Goal: Task Accomplishment & Management: Complete application form

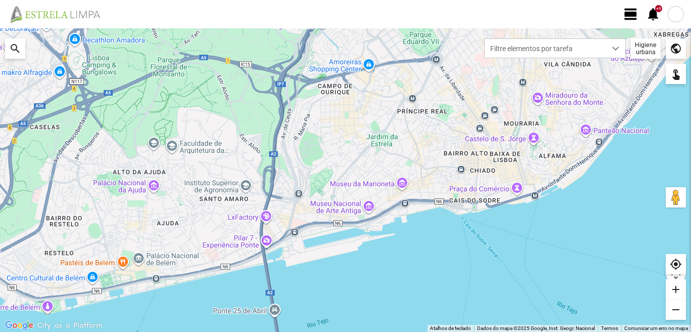
click at [629, 10] on span "view_day" at bounding box center [630, 14] width 15 height 15
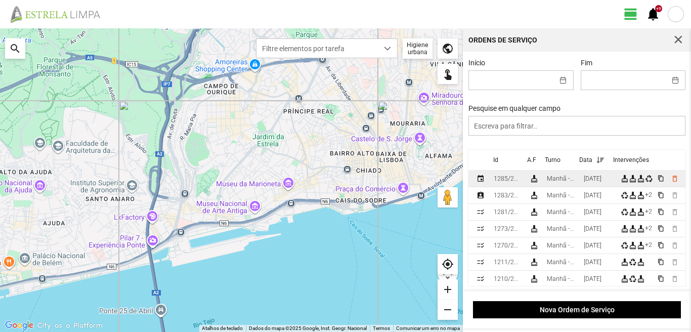
click at [574, 179] on div "Manhã - HU 1" at bounding box center [561, 178] width 29 height 7
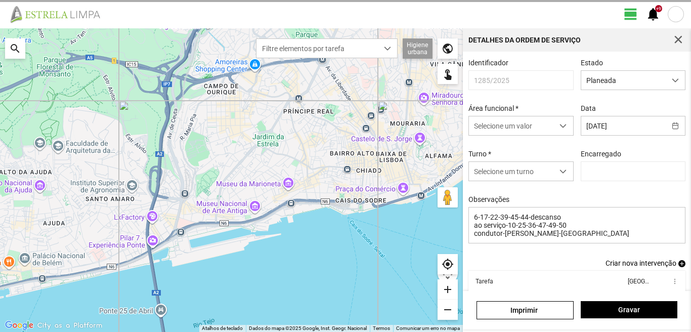
type input "[PERSON_NAME]"
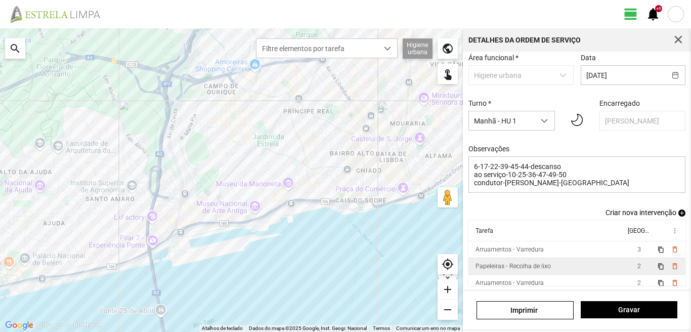
scroll to position [22, 0]
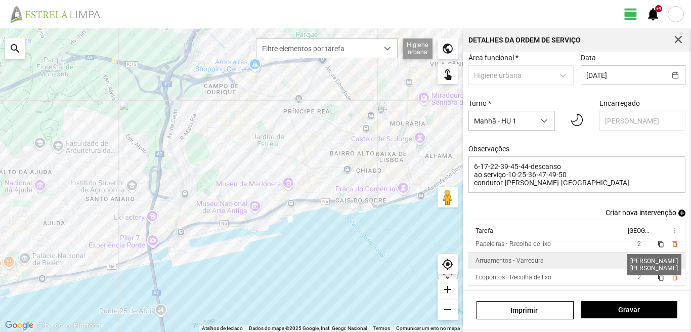
click at [637, 261] on span "2" at bounding box center [639, 260] width 4 height 7
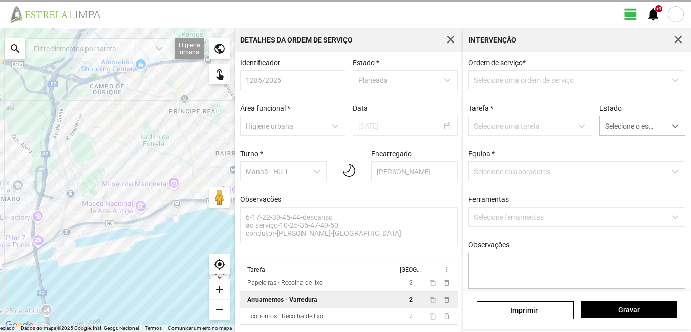
scroll to position [2, 0]
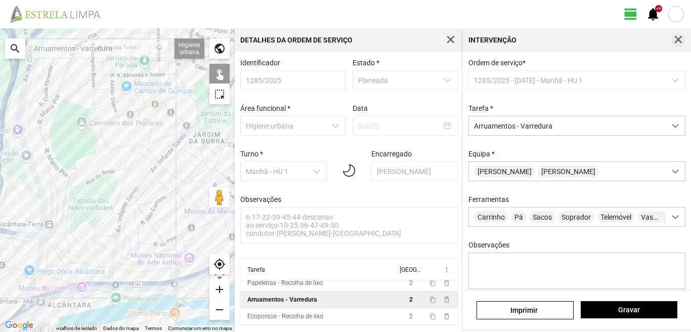
click at [680, 37] on span "button" at bounding box center [678, 39] width 9 height 9
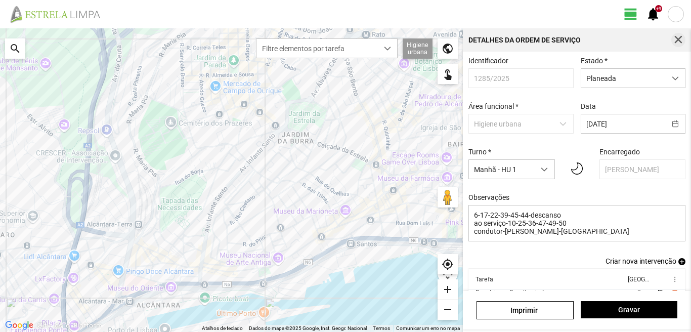
click at [676, 38] on span "button" at bounding box center [678, 39] width 9 height 9
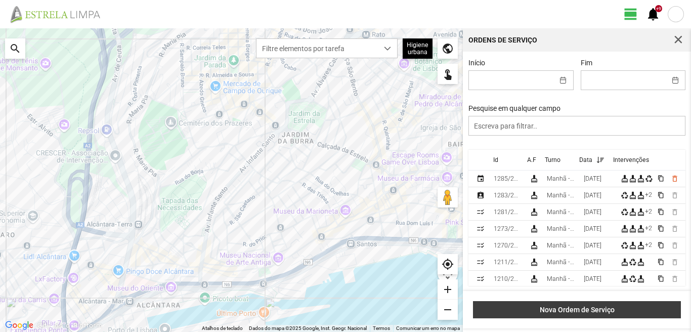
click at [566, 310] on span "Nova Ordem de Serviço" at bounding box center [576, 309] width 197 height 8
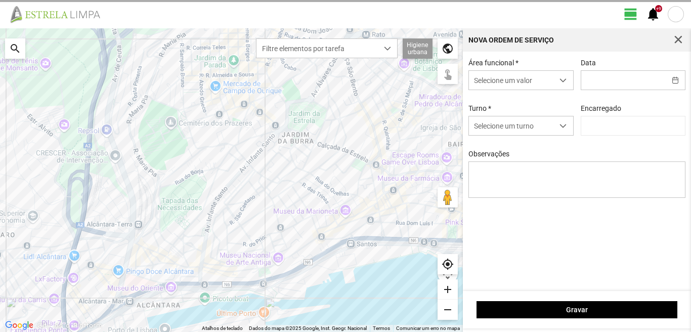
type input "[PERSON_NAME]"
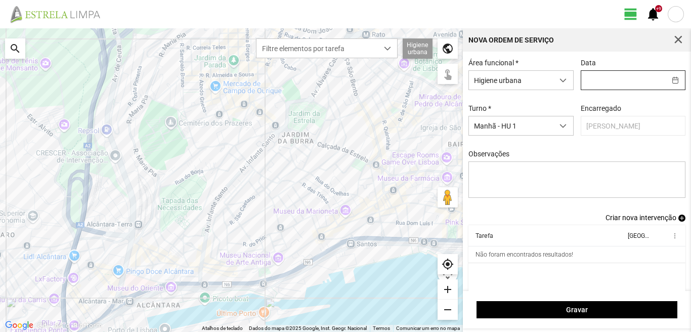
click at [596, 82] on input "text" at bounding box center [623, 80] width 84 height 19
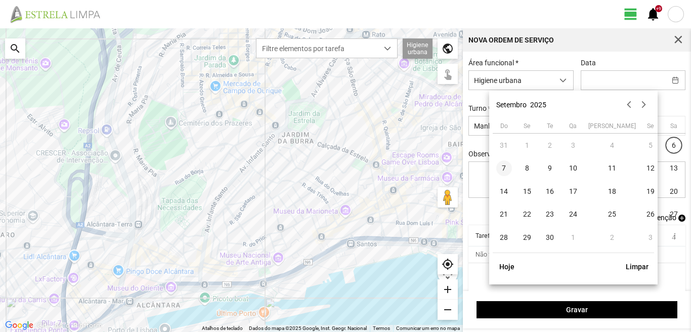
click at [501, 167] on span "7" at bounding box center [504, 168] width 16 height 16
type input "[DATE]"
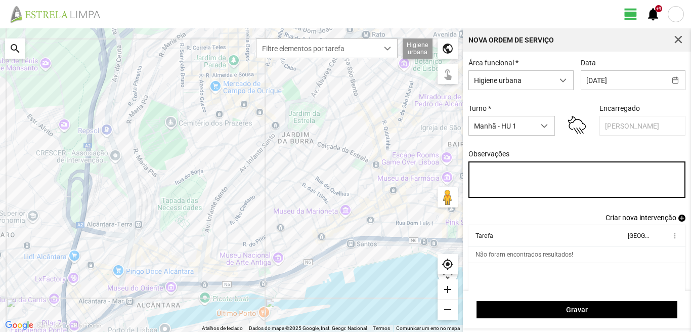
click at [480, 174] on textarea "Observações" at bounding box center [576, 179] width 217 height 36
click at [481, 174] on textarea "6--17-22-39-44-45-descanso" at bounding box center [576, 179] width 217 height 36
click at [562, 172] on textarea "6-17-22-39-44-45-descanso" at bounding box center [576, 179] width 217 height 36
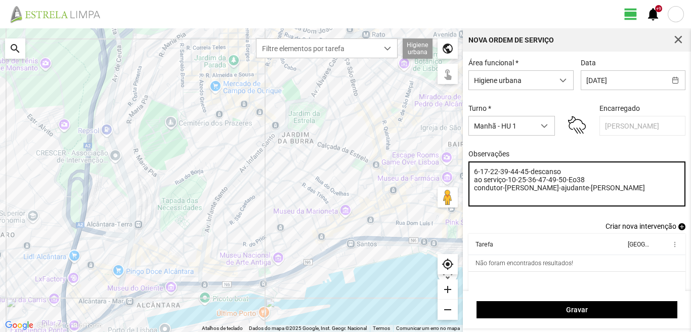
type textarea "6-17-22-39-44-45-descanso ao serviço-10-25-36-47-49-50-Eo38 condutor-[PERSON_NA…"
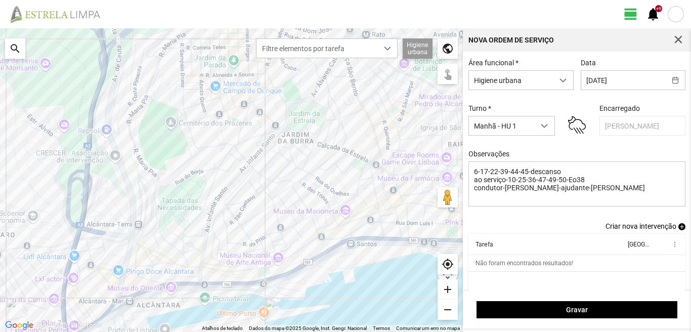
click at [678, 228] on span "add" at bounding box center [681, 226] width 7 height 7
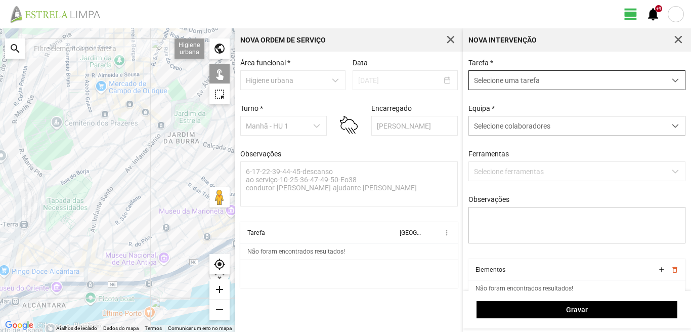
click at [557, 79] on span "Selecione uma tarefa" at bounding box center [567, 80] width 197 height 19
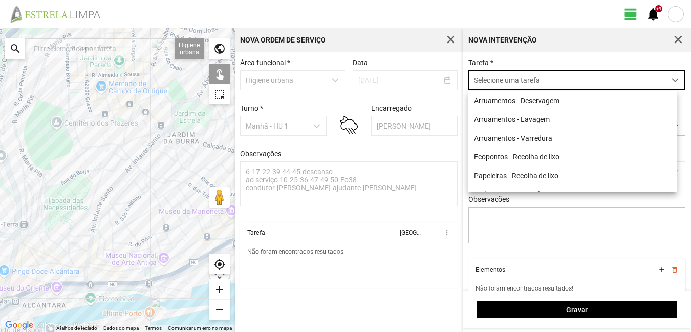
scroll to position [6, 45]
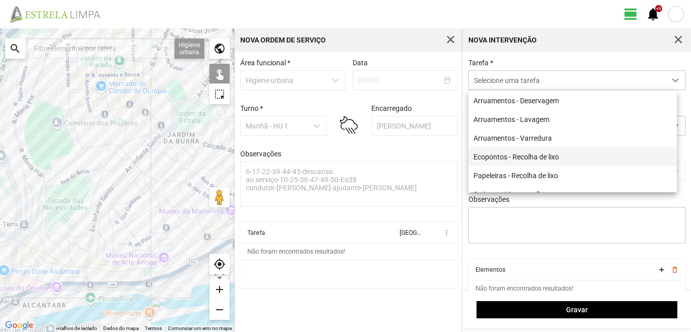
click at [527, 158] on li "Ecopontos - Recolha de lixo" at bounding box center [572, 156] width 208 height 19
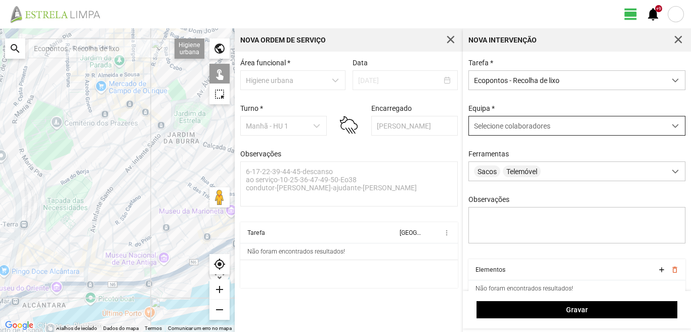
click at [525, 127] on span "Selecione colaboradores" at bounding box center [512, 126] width 76 height 8
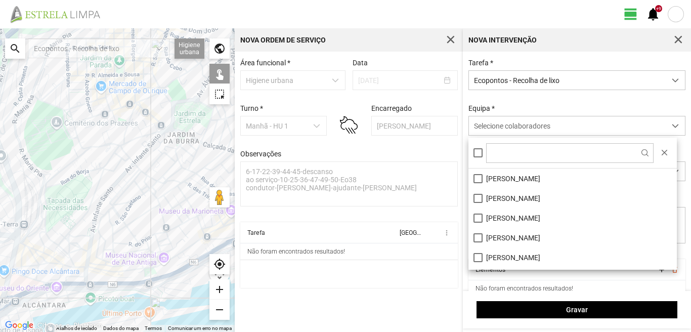
click at [137, 183] on div at bounding box center [117, 179] width 235 height 303
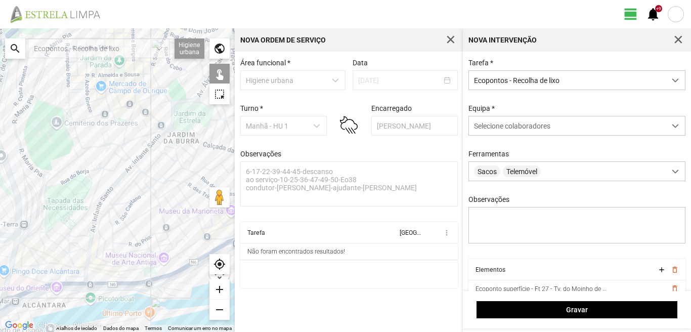
click at [136, 170] on div at bounding box center [117, 179] width 235 height 303
click at [136, 164] on div at bounding box center [117, 179] width 235 height 303
click at [141, 174] on div at bounding box center [117, 179] width 235 height 303
click at [149, 136] on div at bounding box center [117, 179] width 235 height 303
click at [140, 105] on div at bounding box center [117, 179] width 235 height 303
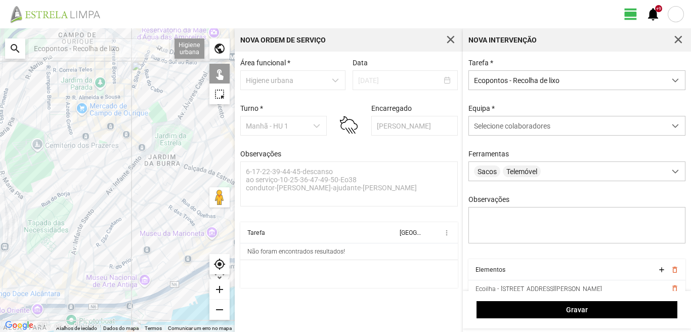
drag, startPoint x: 204, startPoint y: 117, endPoint x: 184, endPoint y: 142, distance: 31.6
click at [184, 141] on div at bounding box center [117, 179] width 235 height 303
click at [194, 130] on div at bounding box center [117, 179] width 235 height 303
click at [182, 159] on div at bounding box center [117, 179] width 235 height 303
click at [188, 192] on div at bounding box center [117, 179] width 235 height 303
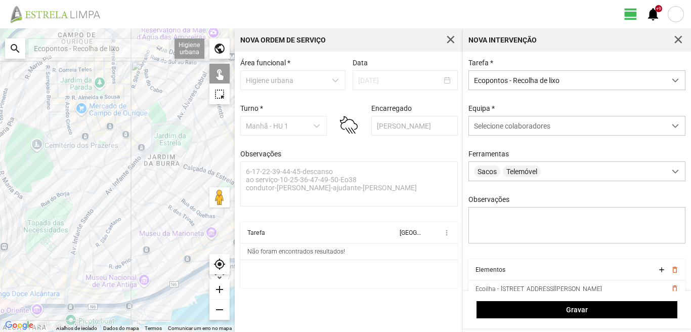
click at [186, 188] on div at bounding box center [117, 179] width 235 height 303
click at [181, 198] on div at bounding box center [117, 179] width 235 height 303
click at [156, 206] on div at bounding box center [117, 179] width 235 height 303
click at [488, 124] on span "Selecione colaboradores" at bounding box center [512, 126] width 76 height 8
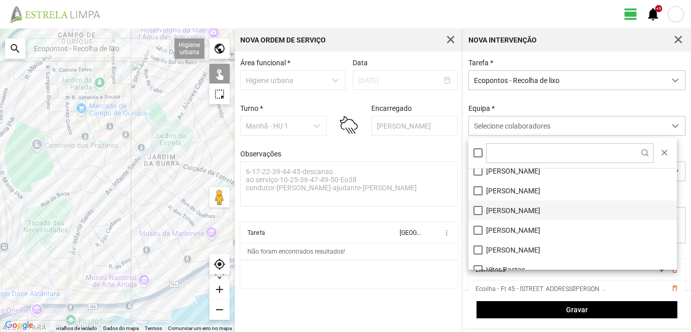
scroll to position [136, 0]
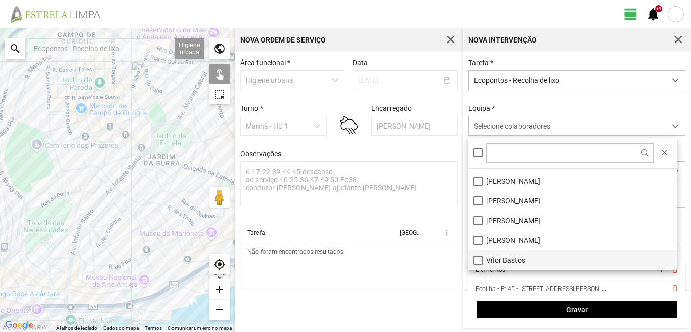
drag, startPoint x: 478, startPoint y: 260, endPoint x: 477, endPoint y: 253, distance: 7.2
click at [478, 257] on li "Vítor Bastos" at bounding box center [572, 260] width 208 height 20
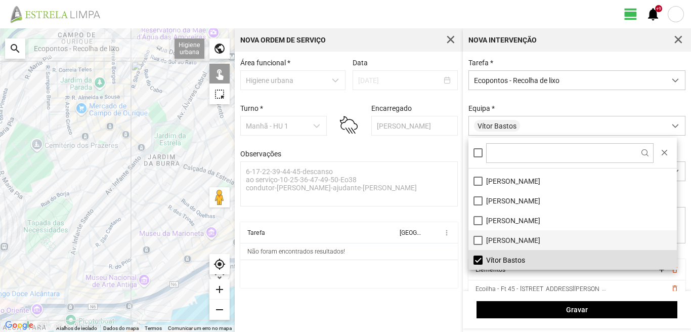
click at [477, 235] on li "[PERSON_NAME]" at bounding box center [572, 240] width 208 height 20
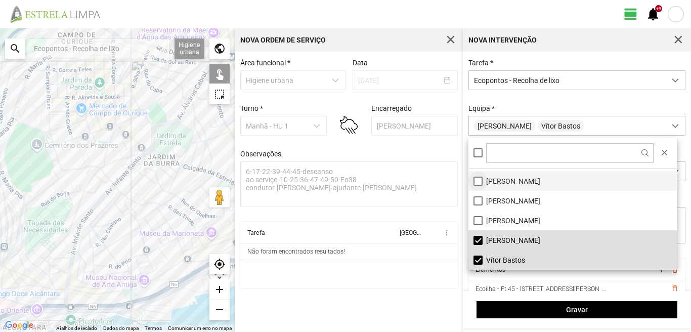
click at [479, 181] on li "[PERSON_NAME]" at bounding box center [572, 181] width 208 height 20
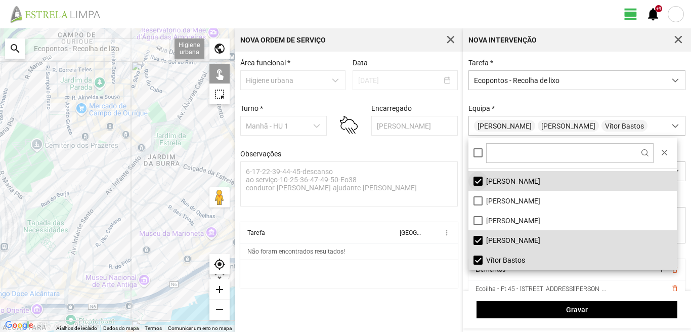
click at [479, 181] on li "[PERSON_NAME]" at bounding box center [572, 181] width 208 height 20
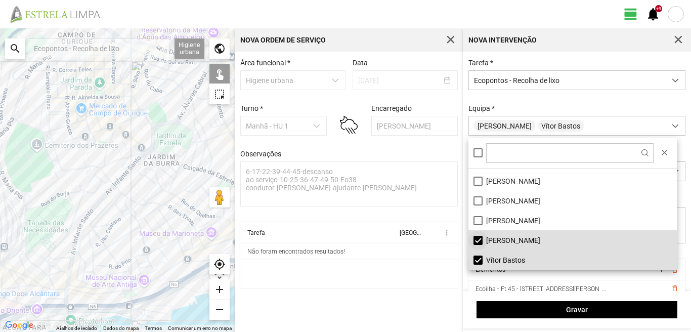
click at [477, 236] on li "[PERSON_NAME]" at bounding box center [572, 240] width 208 height 20
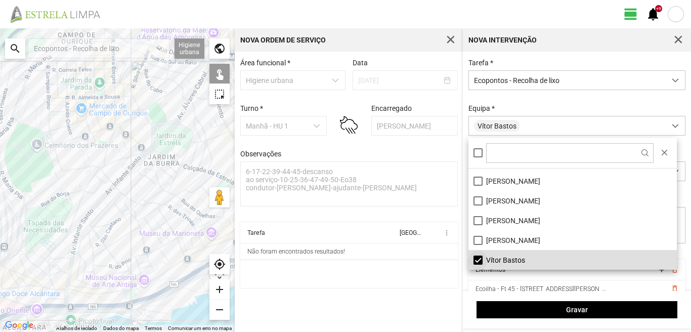
click at [479, 261] on li "Vítor Bastos" at bounding box center [572, 260] width 208 height 20
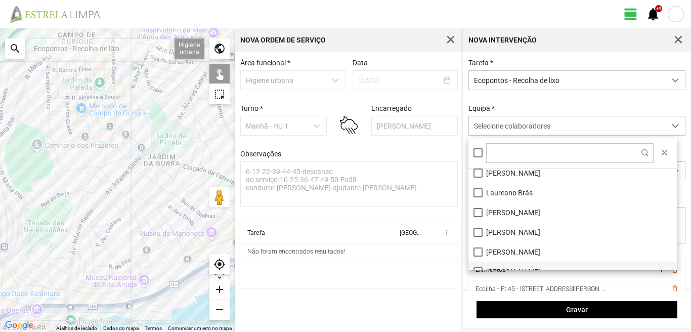
scroll to position [101, 0]
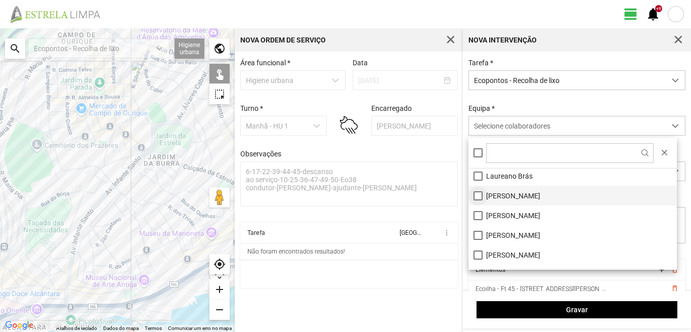
click at [478, 194] on li "[PERSON_NAME]" at bounding box center [572, 196] width 208 height 20
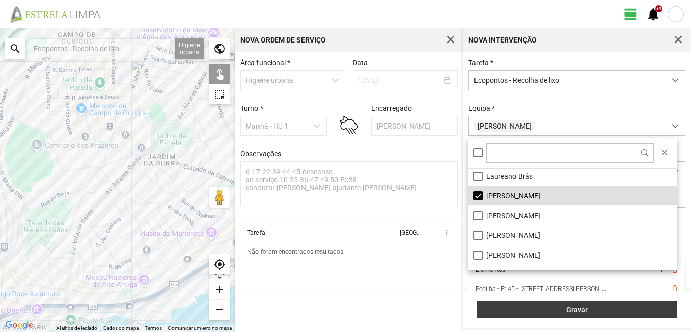
click at [589, 305] on button "Gravar" at bounding box center [576, 309] width 201 height 17
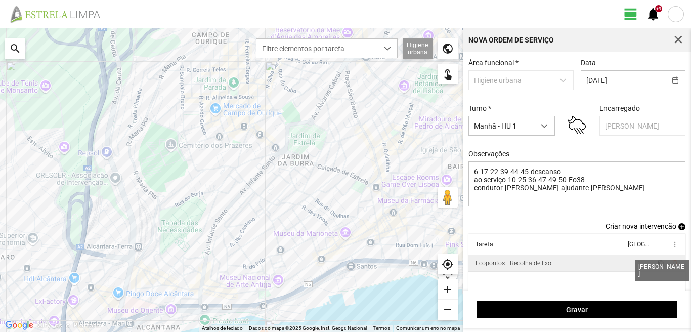
click at [637, 266] on span "1" at bounding box center [639, 262] width 4 height 7
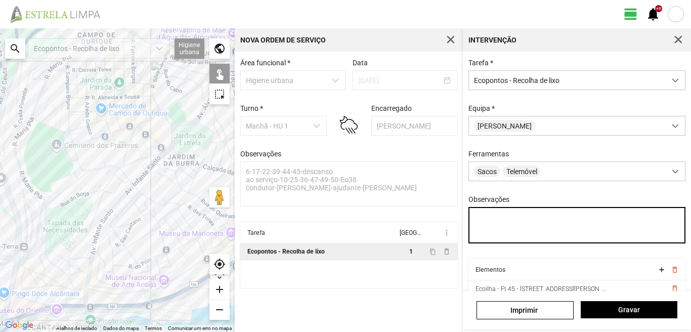
click at [478, 219] on textarea "Observações" at bounding box center [576, 225] width 217 height 36
type textarea "condutor -[PERSON_NAME]"
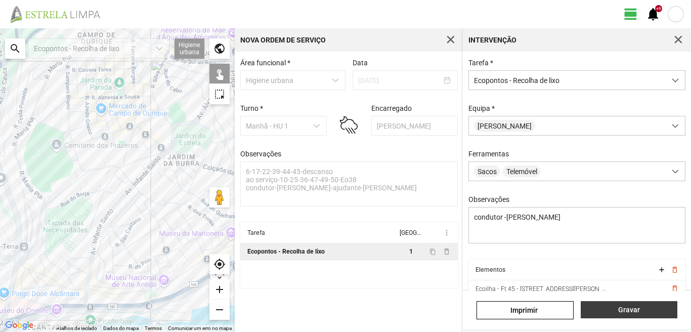
click at [638, 305] on button "Gravar" at bounding box center [629, 309] width 97 height 17
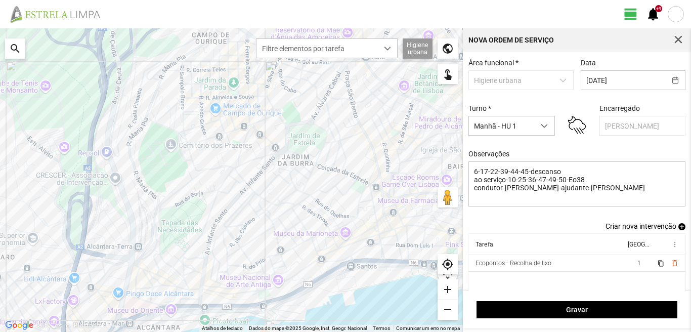
click at [678, 229] on span "add" at bounding box center [681, 226] width 7 height 7
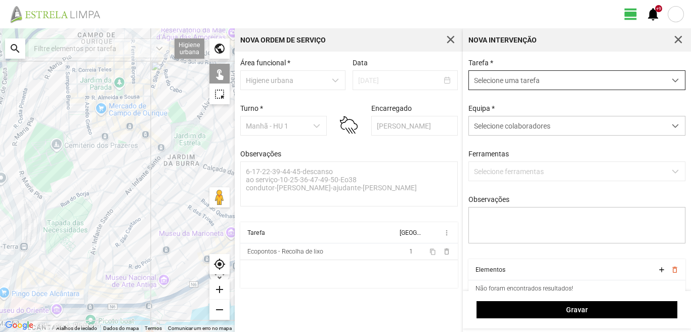
click at [499, 81] on span "Selecione uma tarefa" at bounding box center [567, 80] width 197 height 19
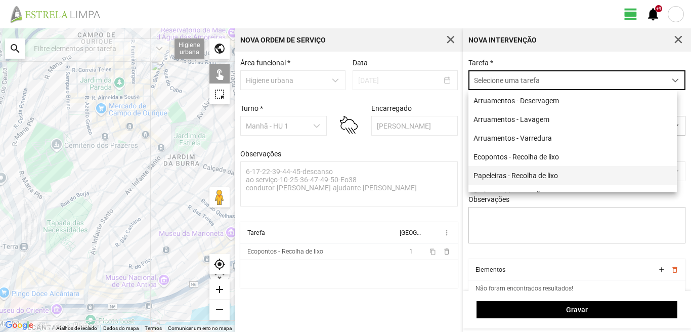
click at [500, 177] on li "Papeleiras - Recolha de lixo" at bounding box center [572, 175] width 208 height 19
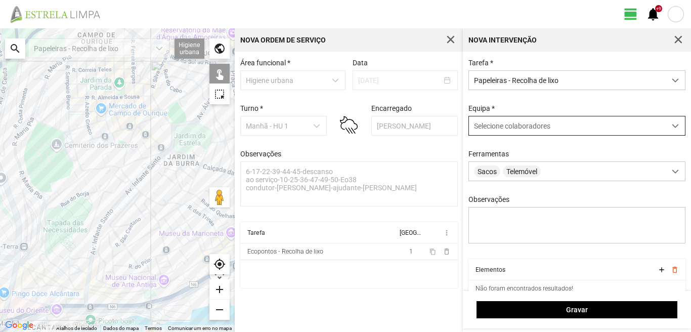
click at [516, 127] on span "Selecione colaboradores" at bounding box center [512, 126] width 76 height 8
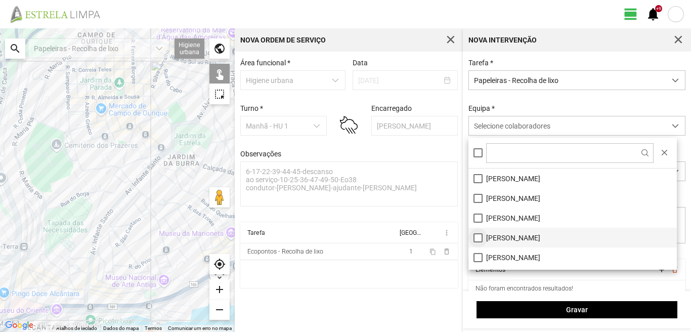
scroll to position [51, 0]
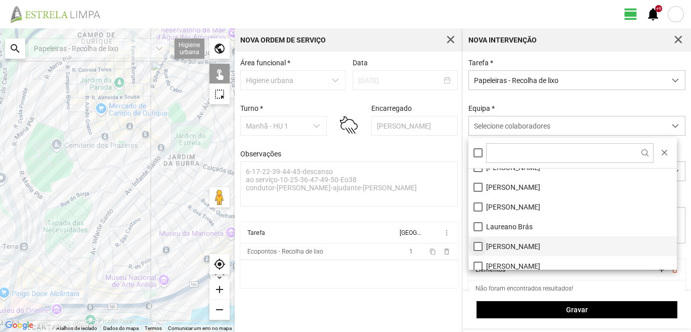
click at [477, 246] on li "[PERSON_NAME]" at bounding box center [572, 246] width 208 height 20
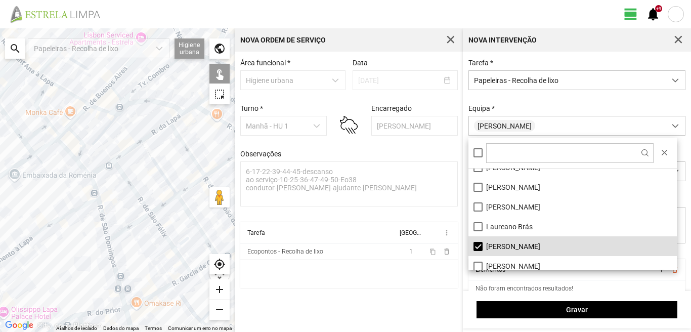
drag, startPoint x: 161, startPoint y: 179, endPoint x: 55, endPoint y: 238, distance: 121.1
click at [55, 238] on div at bounding box center [117, 179] width 235 height 303
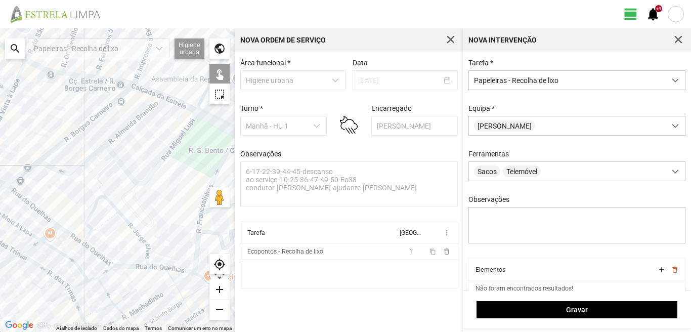
drag, startPoint x: 114, startPoint y: 211, endPoint x: 122, endPoint y: 209, distance: 8.3
click at [120, 210] on div at bounding box center [117, 179] width 235 height 303
click at [89, 237] on div at bounding box center [117, 179] width 235 height 303
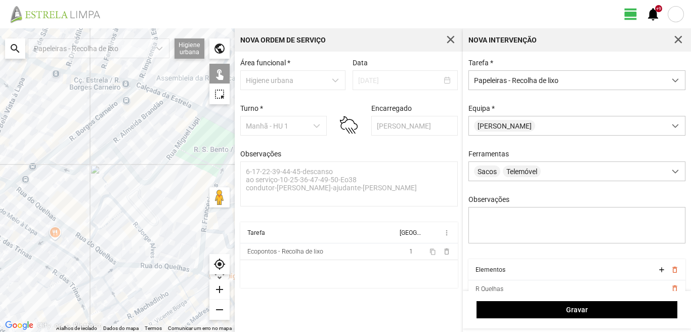
click at [100, 232] on div at bounding box center [117, 179] width 235 height 303
click at [105, 229] on div at bounding box center [117, 179] width 235 height 303
click at [110, 261] on div at bounding box center [117, 179] width 235 height 303
click at [155, 251] on div at bounding box center [117, 179] width 235 height 303
click at [153, 257] on div at bounding box center [117, 179] width 235 height 303
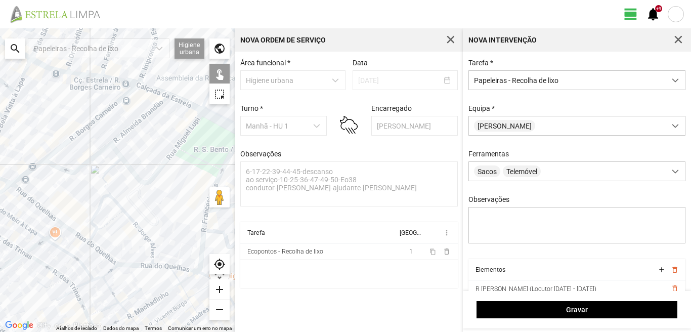
click at [156, 264] on div at bounding box center [117, 179] width 235 height 303
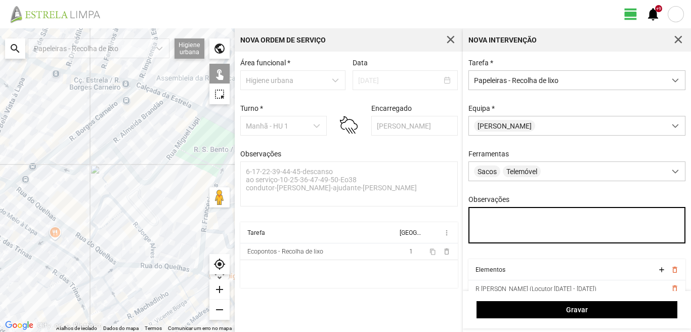
click at [486, 222] on textarea "Observações" at bounding box center [576, 225] width 217 height 36
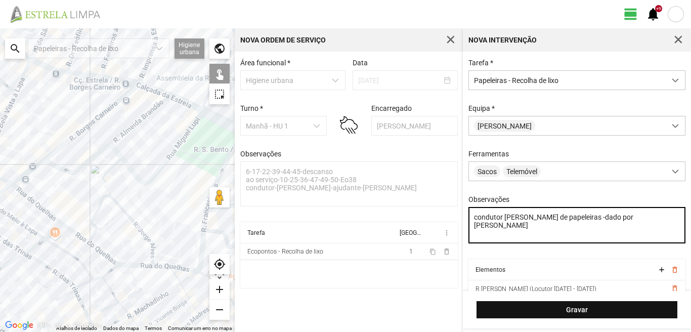
type textarea "condutor [PERSON_NAME] de papeleiras -dado por [PERSON_NAME]"
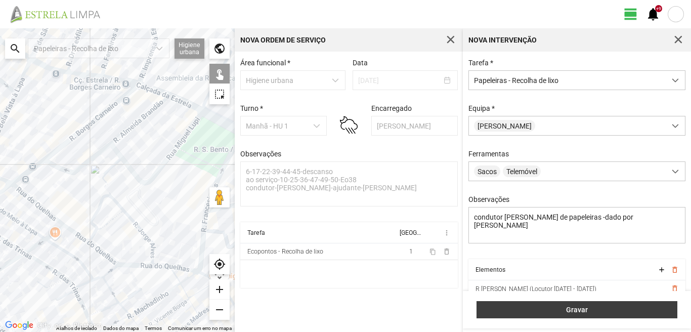
click at [570, 309] on span "Gravar" at bounding box center [577, 309] width 190 height 8
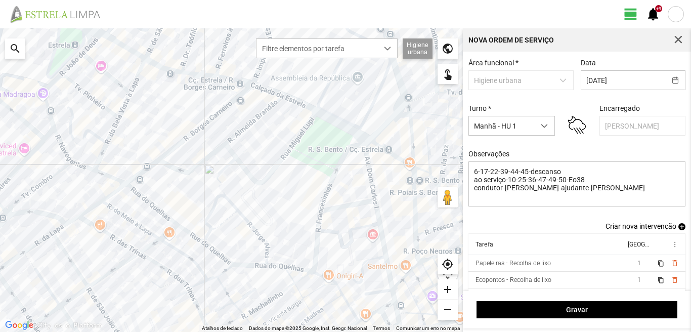
click at [678, 228] on span "add" at bounding box center [681, 226] width 7 height 7
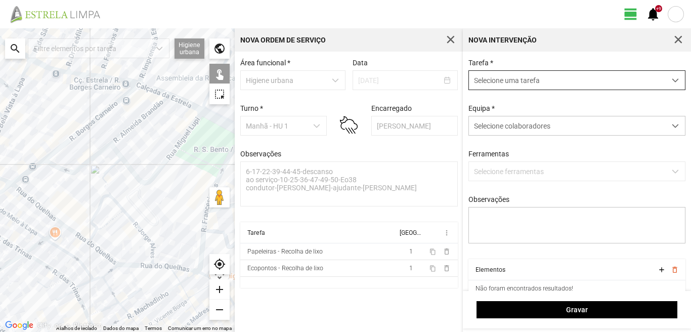
click at [524, 75] on span "Selecione uma tarefa" at bounding box center [567, 80] width 197 height 19
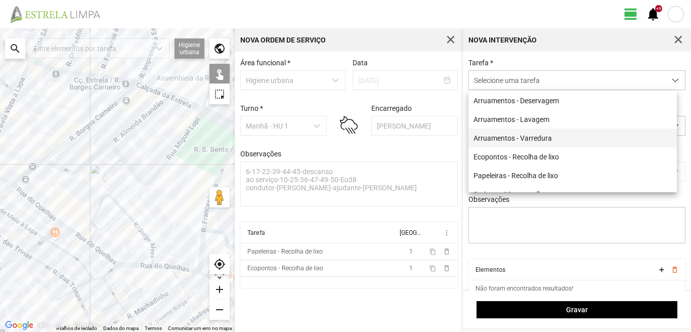
click at [512, 139] on li "Arruamentos - Varredura" at bounding box center [572, 137] width 208 height 19
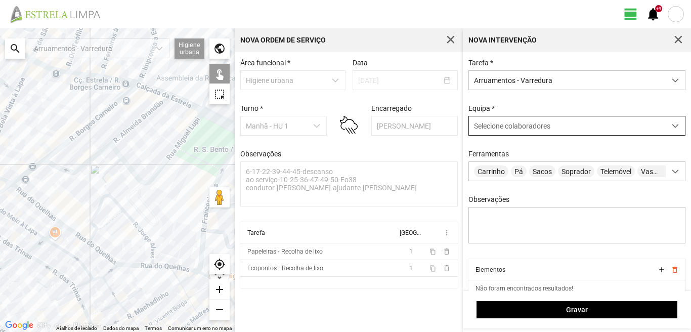
click at [510, 129] on span "Selecione colaboradores" at bounding box center [512, 126] width 76 height 8
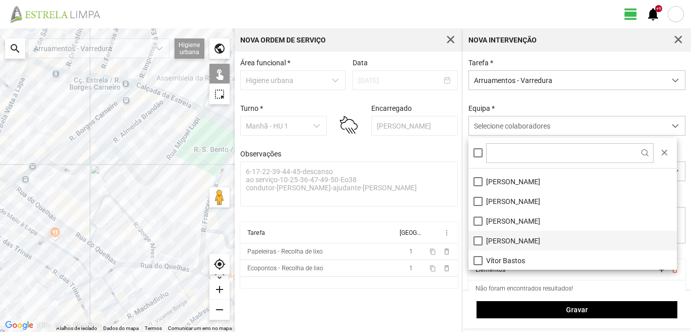
scroll to position [136, 0]
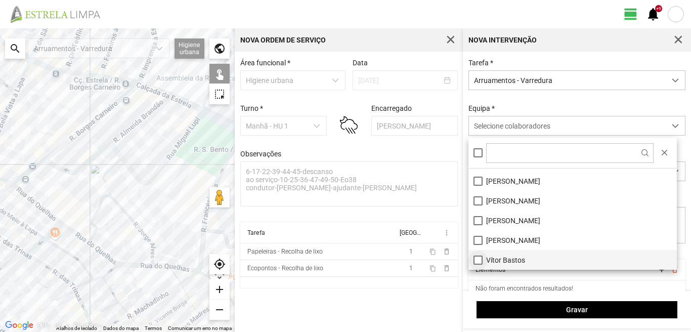
click at [478, 261] on li "Vítor Bastos" at bounding box center [572, 260] width 208 height 20
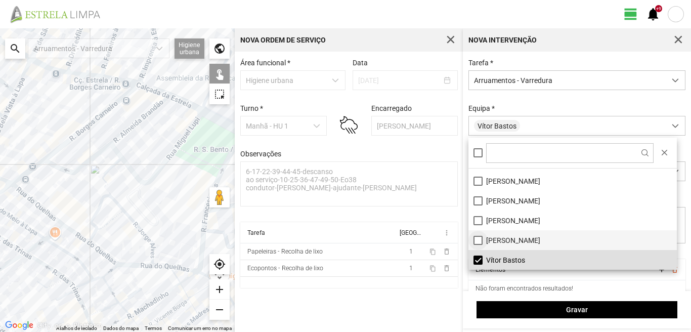
click at [476, 237] on li "[PERSON_NAME]" at bounding box center [572, 240] width 208 height 20
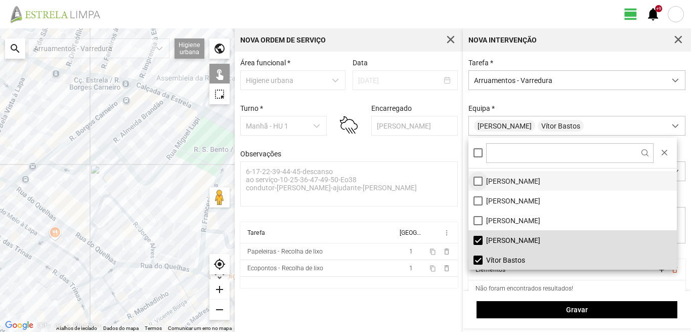
click at [477, 179] on li "[PERSON_NAME]" at bounding box center [572, 181] width 208 height 20
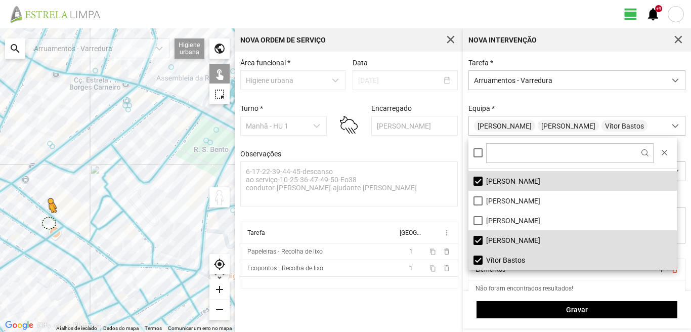
drag, startPoint x: 212, startPoint y: 196, endPoint x: 64, endPoint y: 220, distance: 149.6
click at [47, 224] on div "Para ativar a funcionalidade de arrastar com o teclado, prima Alt + Enter. Quan…" at bounding box center [117, 179] width 235 height 303
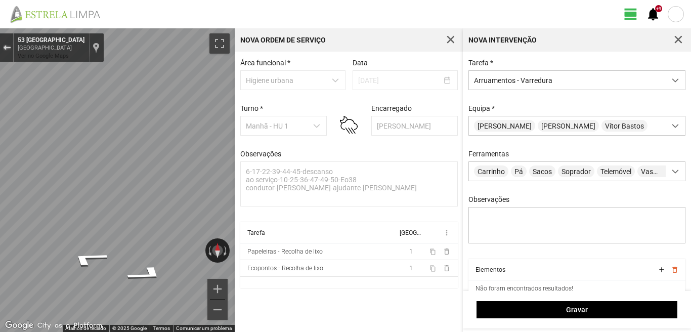
click at [0, 51] on button "Sair do Street View" at bounding box center [6, 48] width 13 height 14
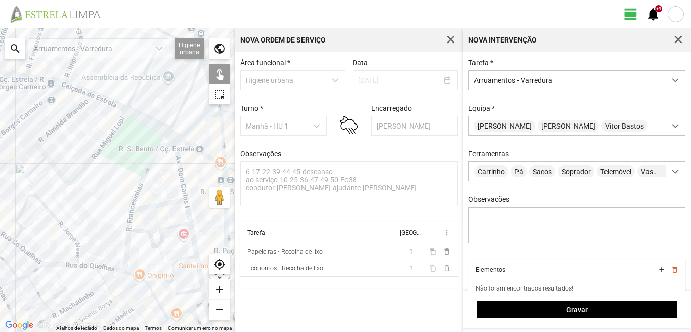
drag, startPoint x: 131, startPoint y: 177, endPoint x: 54, endPoint y: 178, distance: 77.4
click at [54, 178] on div "A carregar..." at bounding box center [117, 179] width 235 height 303
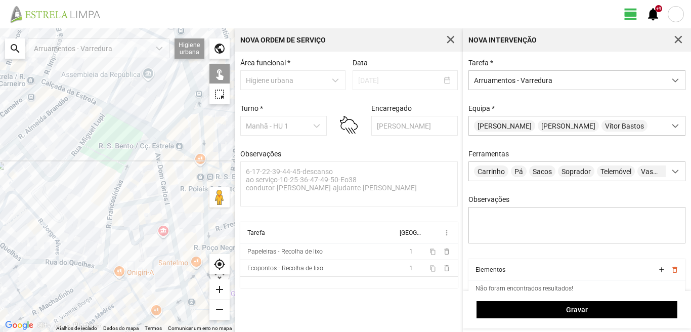
click at [159, 160] on div "A carregar..." at bounding box center [117, 179] width 235 height 303
click at [150, 200] on div "A carregar..." at bounding box center [117, 179] width 235 height 303
click at [169, 221] on div "A carregar..." at bounding box center [117, 179] width 235 height 303
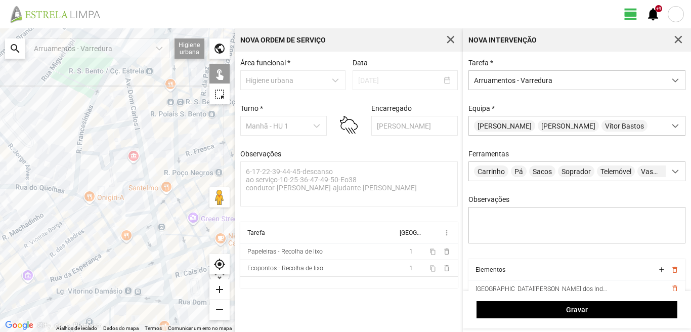
drag, startPoint x: 146, startPoint y: 234, endPoint x: 118, endPoint y: 165, distance: 74.7
click at [118, 165] on div "A carregar..." at bounding box center [117, 179] width 235 height 303
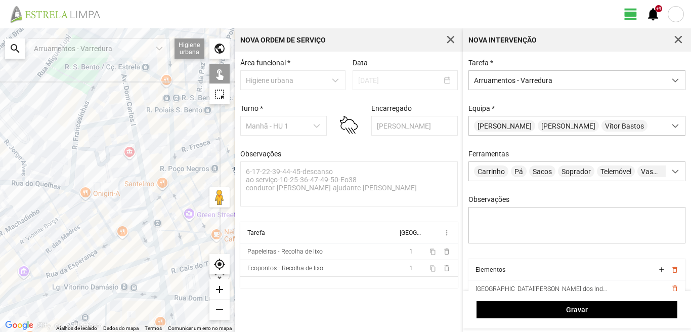
click at [130, 210] on div "A carregar..." at bounding box center [117, 179] width 235 height 303
click at [150, 215] on div "A carregar..." at bounding box center [117, 179] width 235 height 303
click at [143, 223] on div "A carregar..." at bounding box center [117, 179] width 235 height 303
click at [128, 220] on div "A carregar..." at bounding box center [117, 179] width 235 height 303
click at [142, 240] on div "A carregar..." at bounding box center [117, 179] width 235 height 303
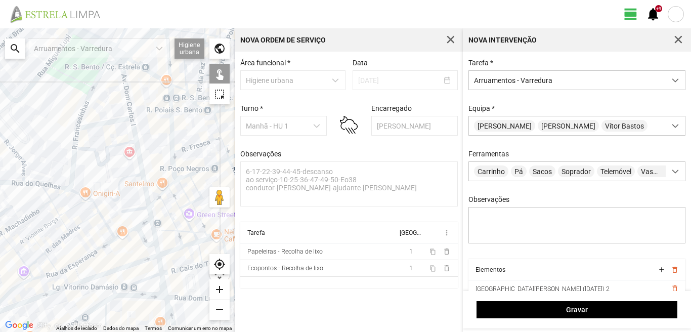
click at [125, 233] on div "A carregar..." at bounding box center [117, 179] width 235 height 303
click at [153, 230] on div "A carregar..." at bounding box center [117, 179] width 235 height 303
click at [158, 250] on div "A carregar..." at bounding box center [117, 179] width 235 height 303
click at [160, 266] on div "A carregar..." at bounding box center [117, 179] width 235 height 303
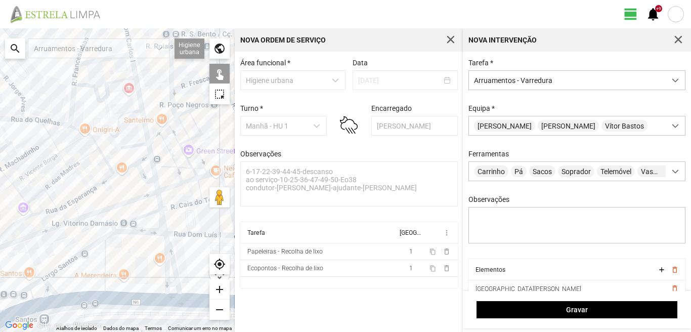
drag, startPoint x: 138, startPoint y: 274, endPoint x: 136, endPoint y: 205, distance: 69.3
click at [136, 207] on div "A carregar..." at bounding box center [117, 179] width 235 height 303
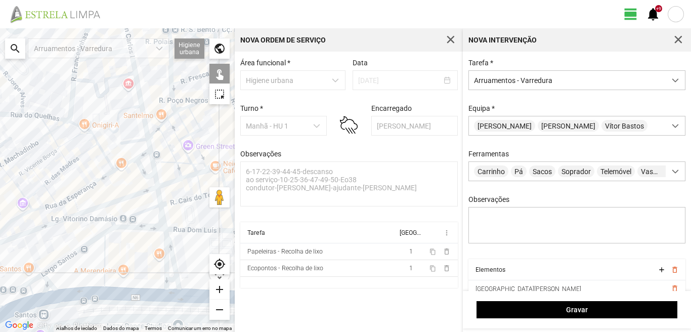
click at [162, 217] on div "A carregar..." at bounding box center [117, 179] width 235 height 303
click at [144, 211] on div "A carregar..." at bounding box center [117, 179] width 235 height 303
click at [167, 242] on div "A carregar..." at bounding box center [117, 179] width 235 height 303
click at [163, 252] on div "A carregar..." at bounding box center [117, 179] width 235 height 303
click at [169, 281] on div "A carregar..." at bounding box center [117, 179] width 235 height 303
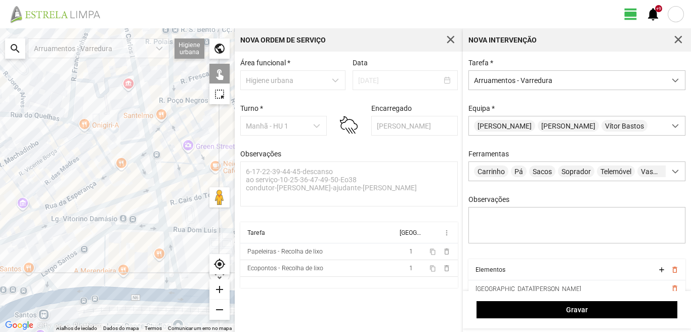
click at [166, 293] on div "A carregar..." at bounding box center [117, 179] width 235 height 303
click at [105, 271] on div "A carregar..." at bounding box center [117, 179] width 235 height 303
click at [112, 229] on div "A carregar..." at bounding box center [117, 179] width 235 height 303
click at [72, 253] on div "A carregar..." at bounding box center [117, 179] width 235 height 303
click at [83, 295] on div "A carregar..." at bounding box center [117, 179] width 235 height 303
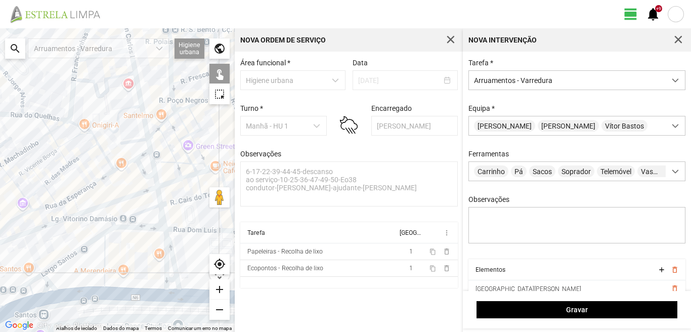
click at [48, 283] on div "A carregar..." at bounding box center [117, 179] width 235 height 303
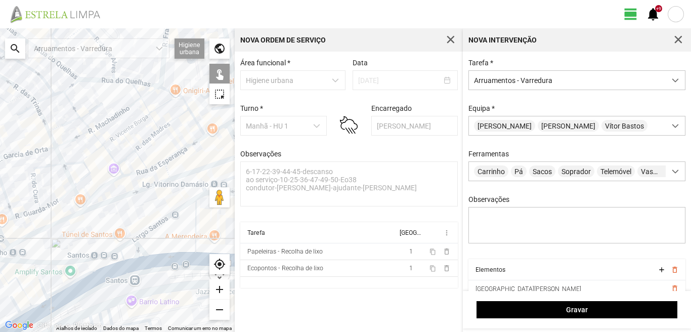
drag, startPoint x: 81, startPoint y: 278, endPoint x: 140, endPoint y: 254, distance: 62.8
click at [140, 254] on div "A carregar..." at bounding box center [117, 179] width 235 height 303
click at [125, 244] on div "A carregar..." at bounding box center [117, 179] width 235 height 303
click at [117, 255] on div "A carregar..." at bounding box center [117, 179] width 235 height 303
click at [123, 265] on div "A carregar..." at bounding box center [117, 179] width 235 height 303
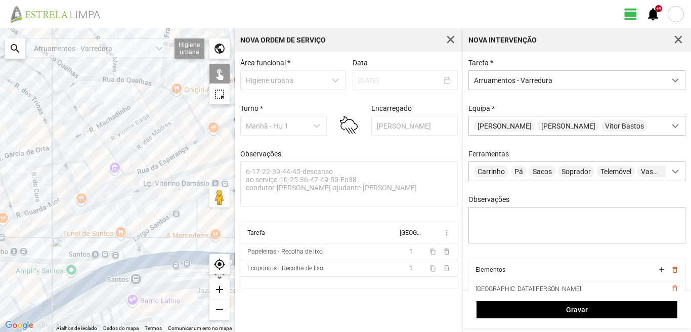
click at [40, 276] on div "A carregar..." at bounding box center [117, 179] width 235 height 303
click at [5, 268] on div "A carregar..." at bounding box center [117, 179] width 235 height 303
click at [10, 277] on div "A carregar..." at bounding box center [117, 179] width 235 height 303
click at [10, 280] on div "A carregar..." at bounding box center [117, 179] width 235 height 303
click at [5, 266] on div "A carregar..." at bounding box center [117, 179] width 235 height 303
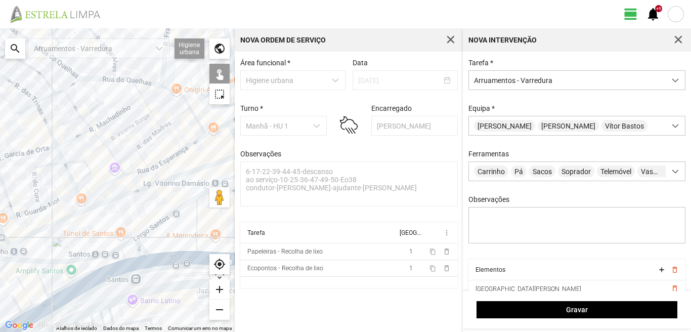
click at [41, 300] on div "A carregar..." at bounding box center [117, 179] width 235 height 303
click at [25, 311] on div "A carregar..." at bounding box center [117, 179] width 235 height 303
click at [16, 302] on div "A carregar..." at bounding box center [117, 179] width 235 height 303
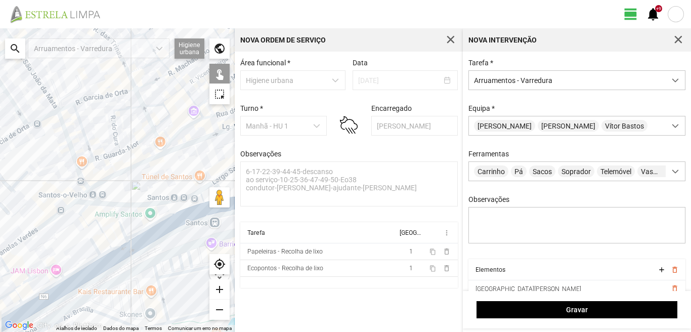
drag, startPoint x: 43, startPoint y: 300, endPoint x: 106, endPoint y: 252, distance: 79.4
click at [106, 252] on div "A carregar..." at bounding box center [117, 179] width 235 height 303
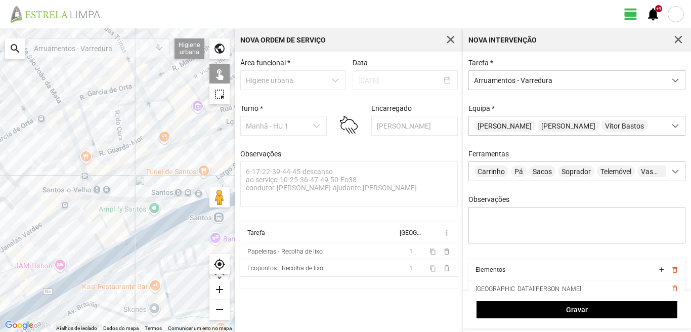
click at [114, 258] on div "A carregar..." at bounding box center [117, 179] width 235 height 303
click at [94, 257] on div "A carregar..." at bounding box center [117, 179] width 235 height 303
click at [51, 263] on div "A carregar..." at bounding box center [117, 179] width 235 height 303
click at [78, 280] on div "A carregar..." at bounding box center [117, 179] width 235 height 303
click at [23, 267] on div "A carregar..." at bounding box center [117, 179] width 235 height 303
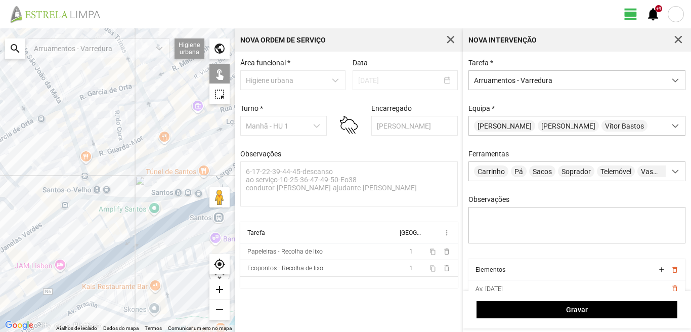
click at [56, 290] on div "A carregar..." at bounding box center [117, 179] width 235 height 303
drag, startPoint x: 58, startPoint y: 274, endPoint x: 51, endPoint y: 280, distance: 9.7
click at [120, 242] on div "A carregar..." at bounding box center [117, 179] width 235 height 303
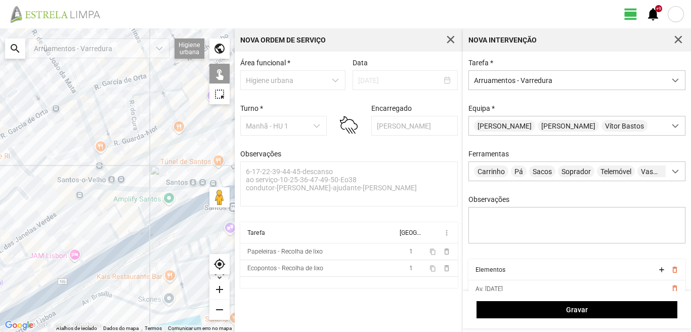
drag, startPoint x: 92, startPoint y: 241, endPoint x: 119, endPoint y: 226, distance: 31.5
click at [116, 228] on div "A carregar..." at bounding box center [117, 179] width 235 height 303
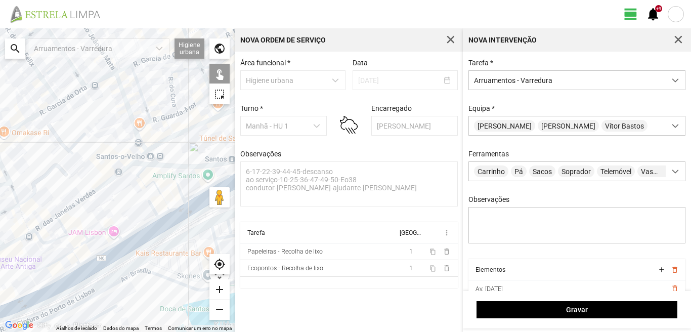
click at [105, 249] on div "A carregar..." at bounding box center [117, 179] width 235 height 303
click at [109, 260] on div "A carregar..." at bounding box center [117, 179] width 235 height 303
click at [78, 248] on div "A carregar..." at bounding box center [117, 179] width 235 height 303
click at [78, 246] on div "A carregar..." at bounding box center [117, 179] width 235 height 303
click at [70, 234] on div "A carregar..." at bounding box center [117, 179] width 235 height 303
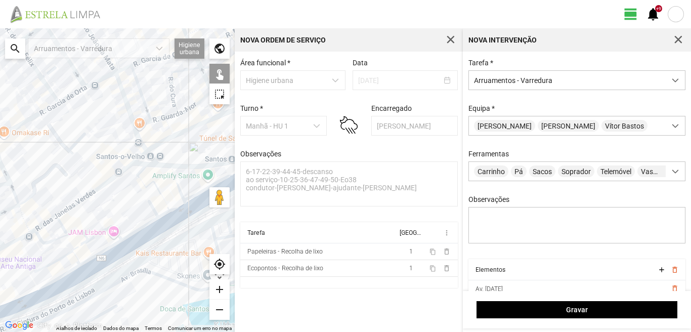
click at [57, 259] on div "A carregar..." at bounding box center [117, 179] width 235 height 303
click at [76, 259] on div "A carregar..." at bounding box center [117, 179] width 235 height 303
click at [64, 275] on div "A carregar..." at bounding box center [117, 179] width 235 height 303
click at [62, 288] on div "A carregar..." at bounding box center [117, 179] width 235 height 303
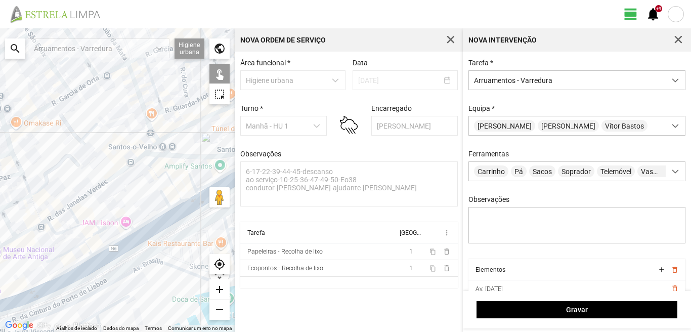
drag, startPoint x: 73, startPoint y: 271, endPoint x: 165, endPoint y: 219, distance: 105.3
click at [165, 219] on div "A carregar..." at bounding box center [117, 179] width 235 height 303
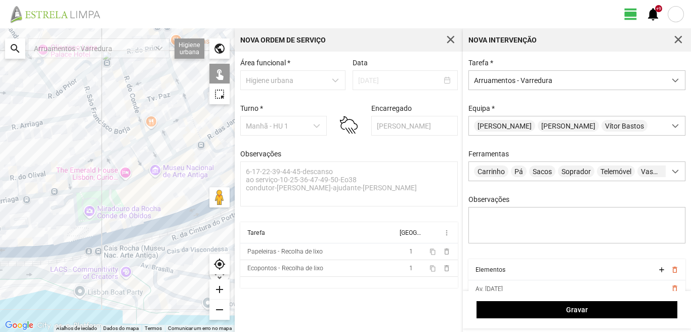
click at [144, 233] on div "A carregar..." at bounding box center [117, 179] width 235 height 303
click at [122, 229] on div "A carregar..." at bounding box center [117, 179] width 235 height 303
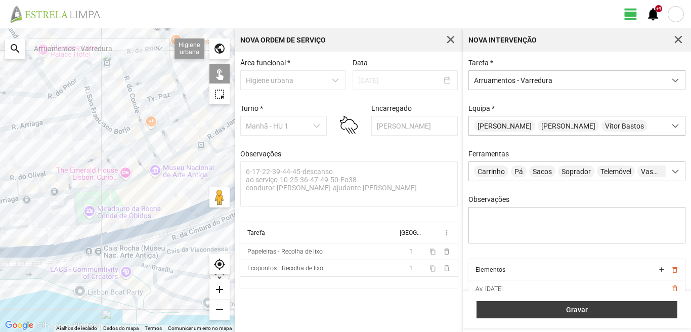
click at [522, 306] on span "Gravar" at bounding box center [577, 309] width 190 height 8
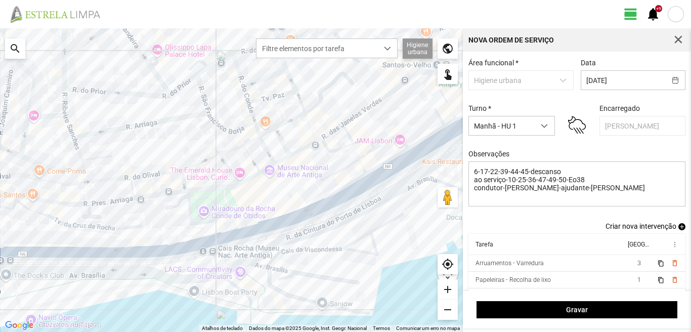
click at [678, 230] on span "add" at bounding box center [681, 226] width 7 height 7
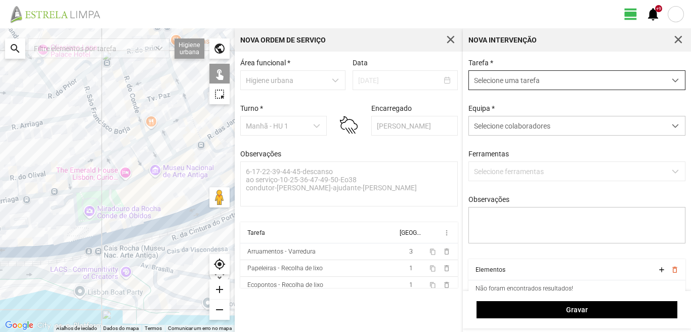
click at [543, 74] on span "Selecione uma tarefa" at bounding box center [567, 80] width 197 height 19
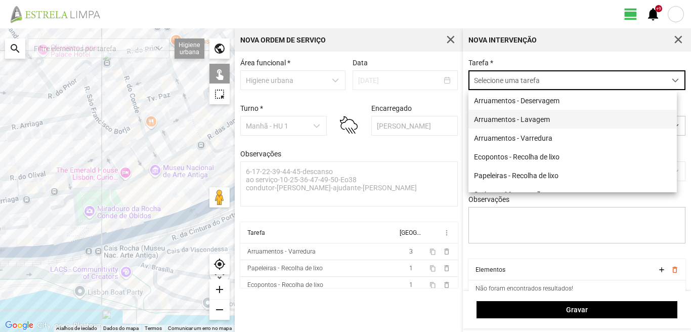
scroll to position [6, 45]
click at [530, 140] on li "Arruamentos - Varredura" at bounding box center [572, 137] width 208 height 19
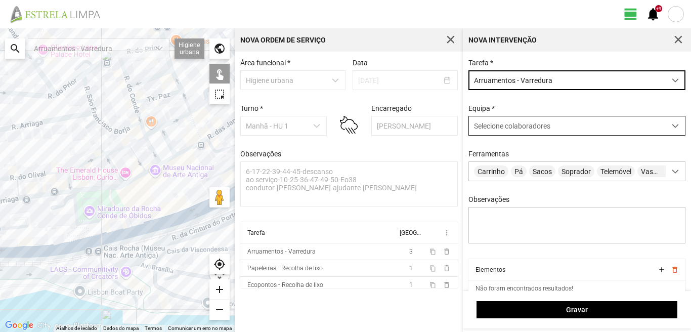
click at [519, 127] on span "Selecione colaboradores" at bounding box center [512, 126] width 76 height 8
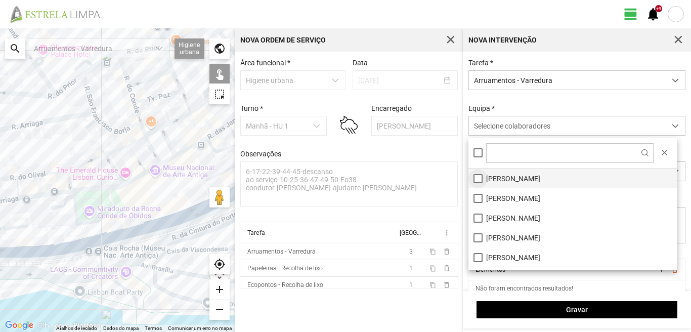
click at [479, 176] on li "[PERSON_NAME]" at bounding box center [572, 178] width 208 height 20
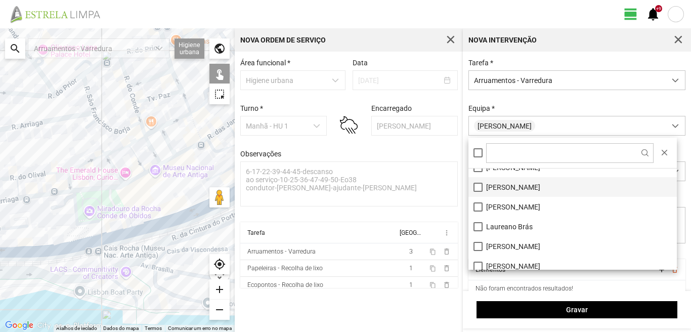
scroll to position [101, 0]
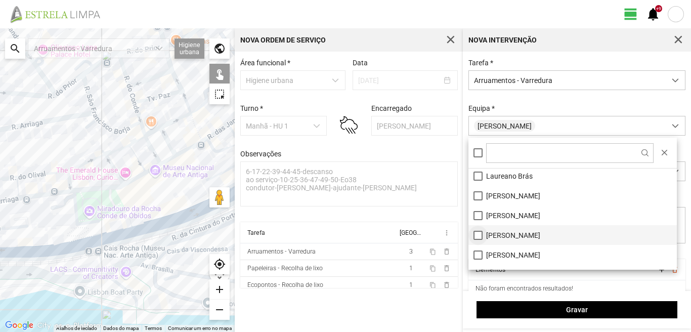
click at [477, 237] on li "[PERSON_NAME]" at bounding box center [572, 235] width 208 height 20
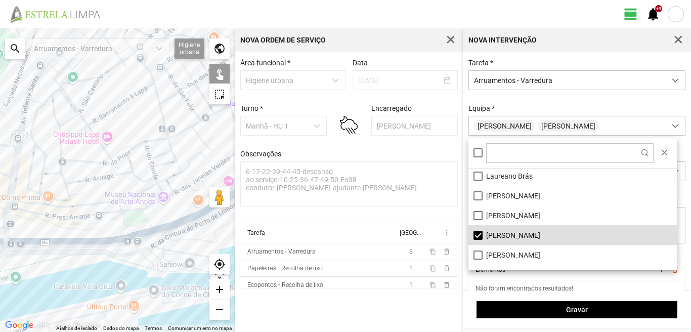
drag, startPoint x: 152, startPoint y: 117, endPoint x: 124, endPoint y: 238, distance: 124.5
click at [124, 237] on div "A carregar..." at bounding box center [117, 179] width 235 height 303
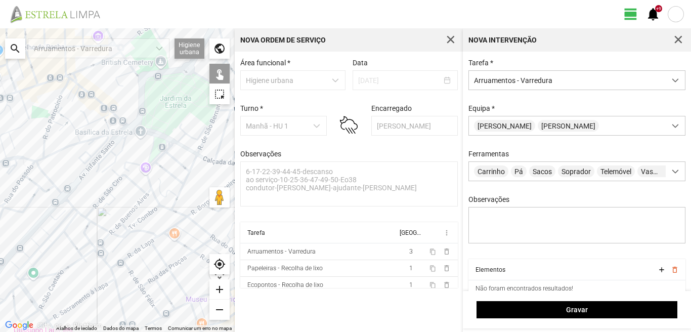
drag, startPoint x: 134, startPoint y: 221, endPoint x: 131, endPoint y: 247, distance: 26.0
click at [131, 247] on div "A carregar..." at bounding box center [117, 179] width 235 height 303
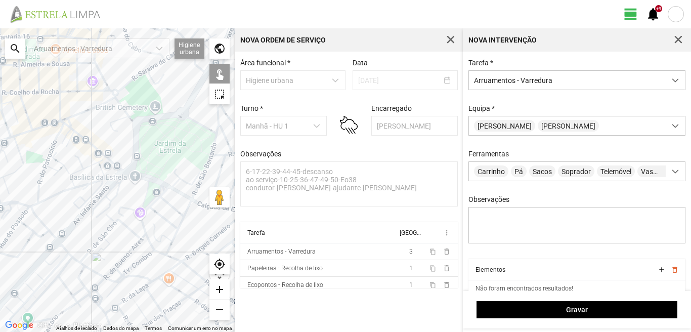
click at [68, 124] on div "A carregar..." at bounding box center [117, 179] width 235 height 303
click at [68, 128] on div "A carregar..." at bounding box center [117, 179] width 235 height 303
click at [66, 133] on div "A carregar..." at bounding box center [117, 179] width 235 height 303
click at [74, 132] on div "A carregar..." at bounding box center [117, 179] width 235 height 303
click at [71, 129] on div "A carregar..." at bounding box center [117, 179] width 235 height 303
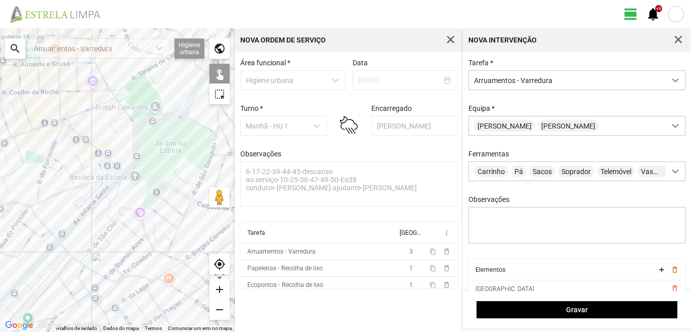
click at [70, 139] on div "A carregar..." at bounding box center [117, 179] width 235 height 303
click at [116, 168] on div "A carregar..." at bounding box center [117, 179] width 235 height 303
click at [116, 167] on div "A carregar..." at bounding box center [117, 179] width 235 height 303
click at [118, 177] on div "A carregar..." at bounding box center [117, 179] width 235 height 303
click at [121, 168] on div "A carregar..." at bounding box center [117, 179] width 235 height 303
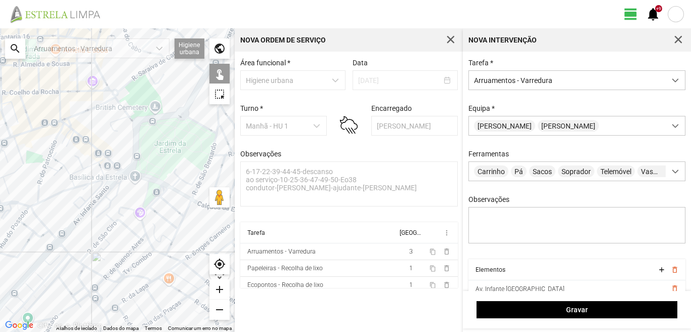
click at [134, 173] on div "A carregar..." at bounding box center [117, 179] width 235 height 303
click at [133, 176] on div "A carregar..." at bounding box center [117, 179] width 235 height 303
click at [149, 188] on div "A carregar..." at bounding box center [117, 179] width 235 height 303
click at [186, 196] on div "A carregar..." at bounding box center [117, 179] width 235 height 303
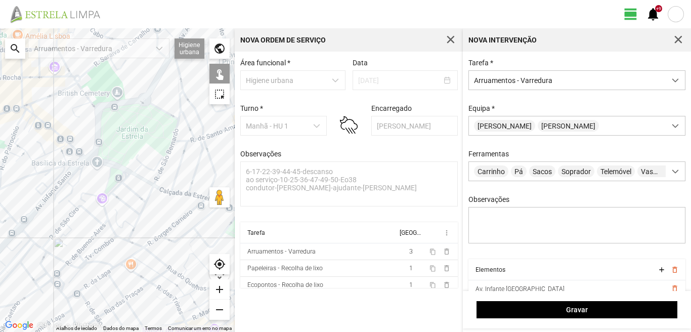
drag, startPoint x: 193, startPoint y: 203, endPoint x: 114, endPoint y: 180, distance: 82.9
click at [114, 180] on div "A carregar..." at bounding box center [117, 179] width 235 height 303
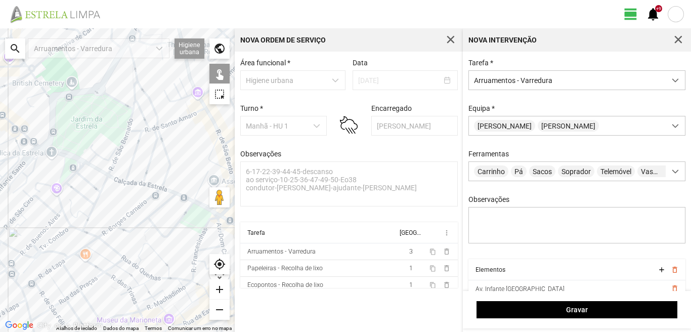
click at [115, 181] on div "A carregar..." at bounding box center [117, 179] width 235 height 303
click at [132, 181] on div "A carregar..." at bounding box center [117, 179] width 235 height 303
click at [116, 180] on div "A carregar..." at bounding box center [117, 179] width 235 height 303
click at [152, 186] on div "A carregar..." at bounding box center [117, 179] width 235 height 303
click at [172, 192] on div "A carregar..." at bounding box center [117, 179] width 235 height 303
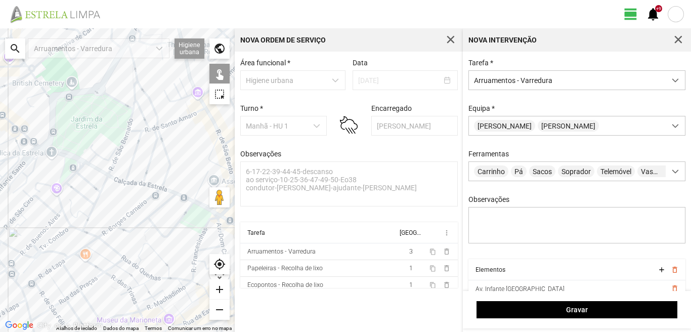
click at [182, 194] on div "A carregar..." at bounding box center [117, 179] width 235 height 303
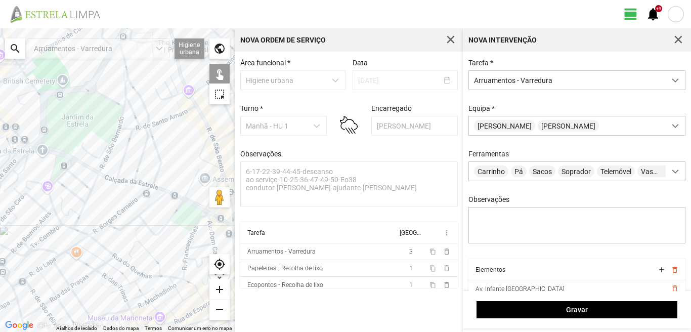
drag, startPoint x: 181, startPoint y: 194, endPoint x: 153, endPoint y: 187, distance: 28.7
click at [154, 187] on div "A carregar..." at bounding box center [117, 179] width 235 height 303
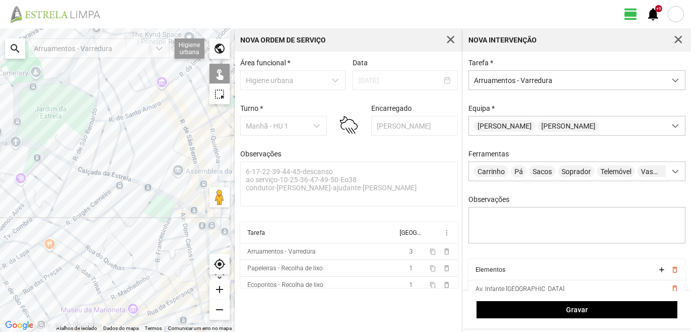
click at [166, 196] on div "A carregar..." at bounding box center [117, 179] width 235 height 303
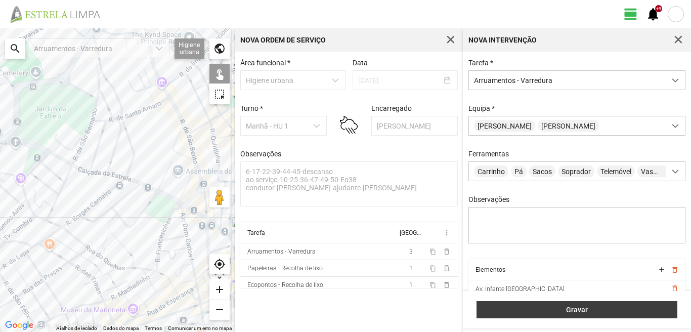
click at [566, 308] on span "Gravar" at bounding box center [577, 309] width 190 height 8
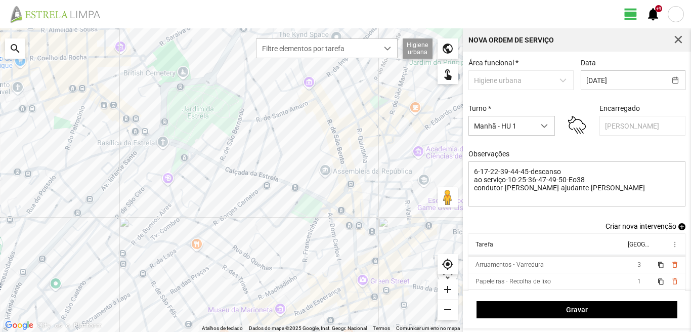
scroll to position [22, 0]
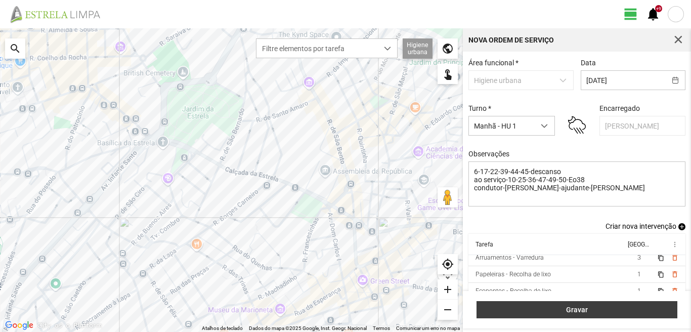
click at [563, 308] on span "Gravar" at bounding box center [577, 309] width 190 height 8
